Goal: Find specific page/section: Find specific page/section

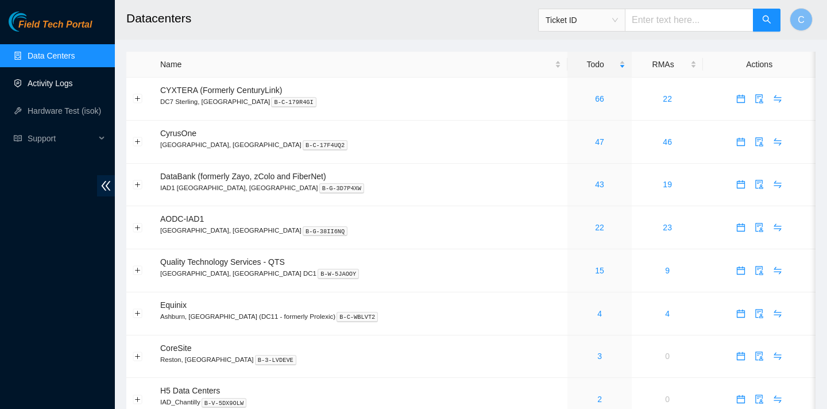
click at [73, 88] on link "Activity Logs" at bounding box center [50, 83] width 45 height 9
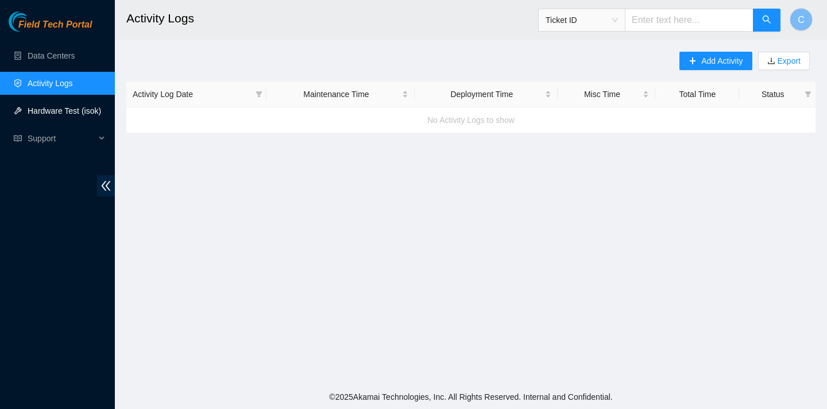
click at [68, 106] on link "Hardware Test (isok)" at bounding box center [65, 110] width 74 height 9
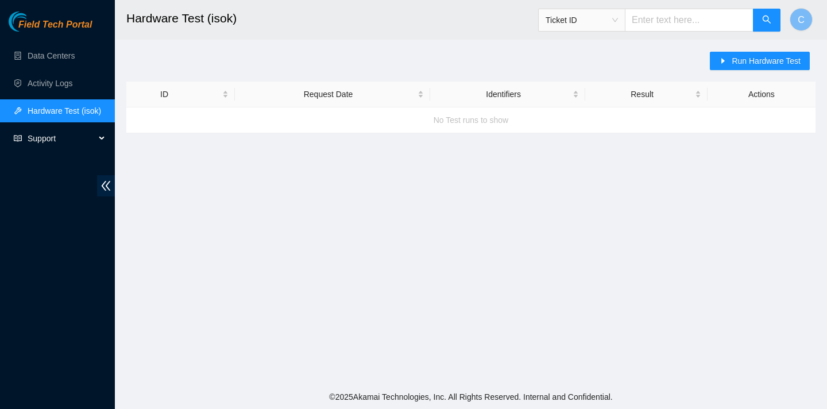
click at [57, 130] on span "Support" at bounding box center [62, 138] width 68 height 23
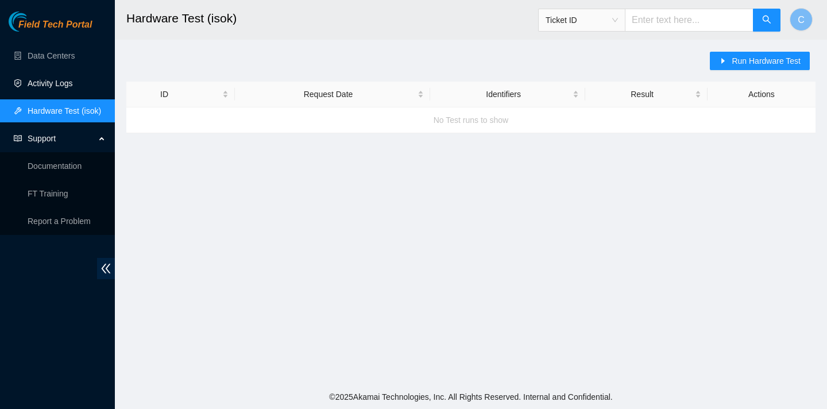
click at [69, 86] on link "Activity Logs" at bounding box center [50, 83] width 45 height 9
